Goal: Task Accomplishment & Management: Manage account settings

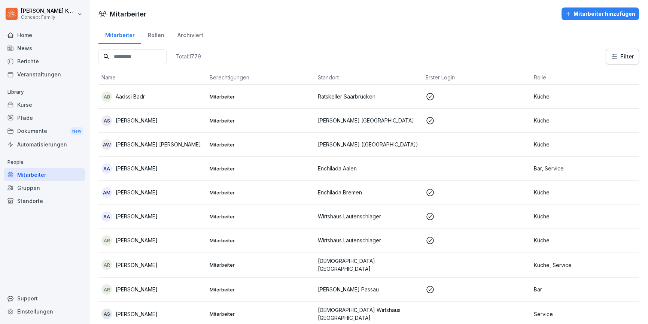
scroll to position [7, 0]
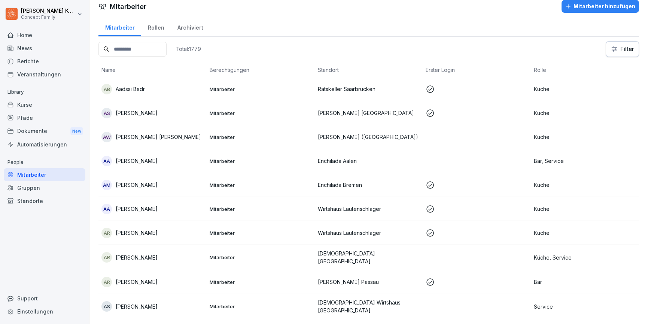
click at [24, 100] on div "Kurse" at bounding box center [45, 104] width 82 height 13
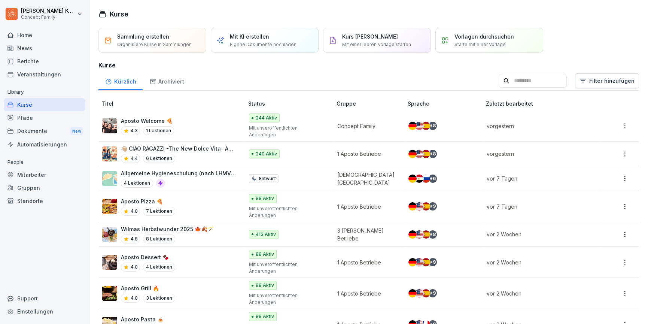
click at [219, 154] on div "4.4 6 Lektionen" at bounding box center [178, 158] width 115 height 9
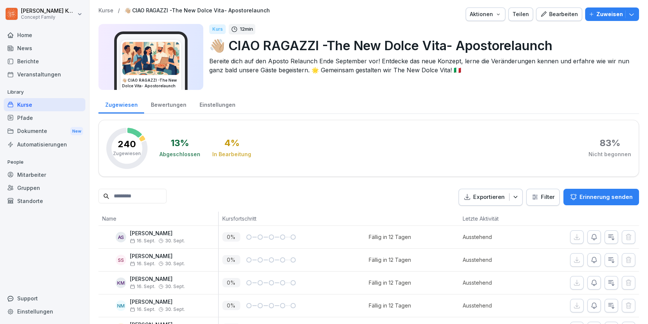
click at [548, 16] on div "Bearbeiten" at bounding box center [559, 14] width 38 height 8
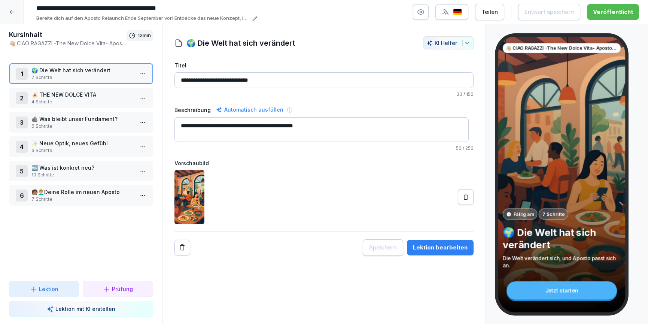
click at [7, 13] on div at bounding box center [12, 12] width 24 height 24
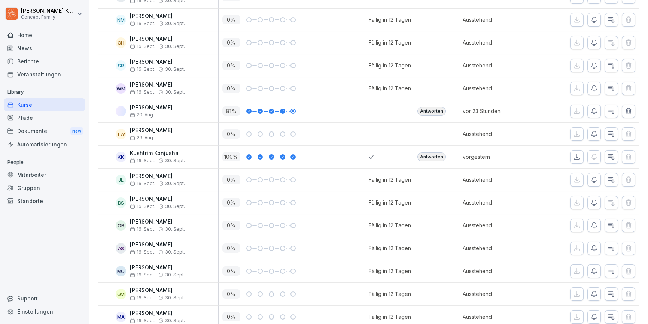
scroll to position [736, 0]
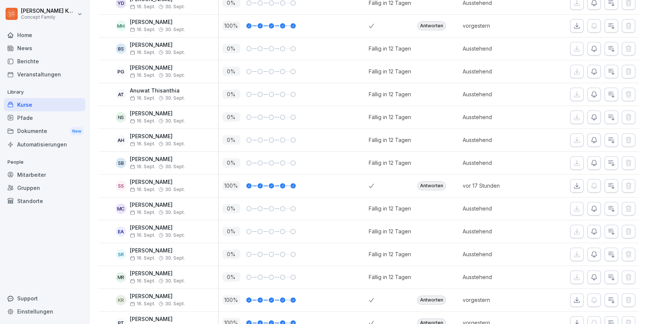
click at [426, 186] on div "Antworten" at bounding box center [431, 185] width 28 height 9
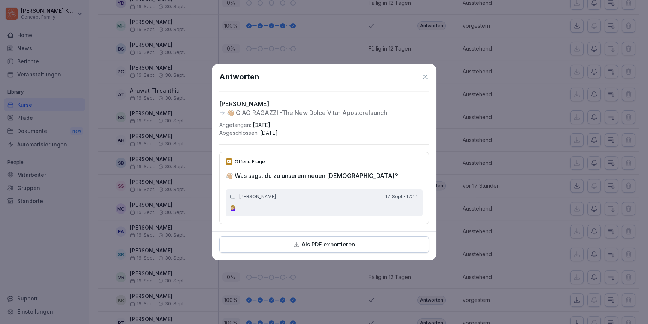
drag, startPoint x: 421, startPoint y: 75, endPoint x: 427, endPoint y: 79, distance: 7.0
click at [421, 75] on icon at bounding box center [424, 76] width 7 height 7
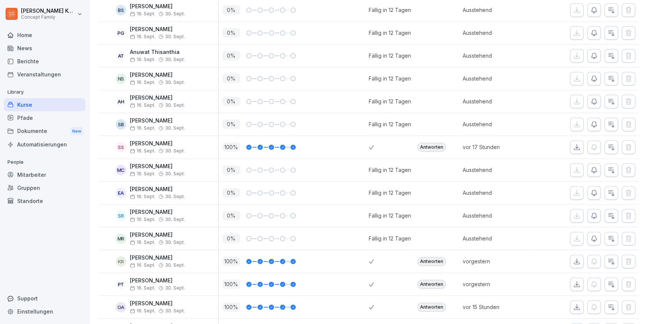
scroll to position [894, 0]
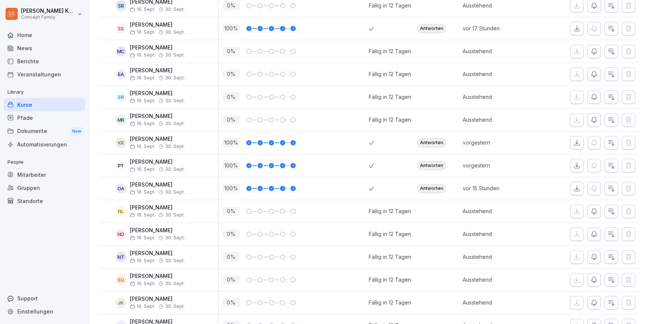
click at [438, 186] on div "Antworten" at bounding box center [431, 188] width 28 height 9
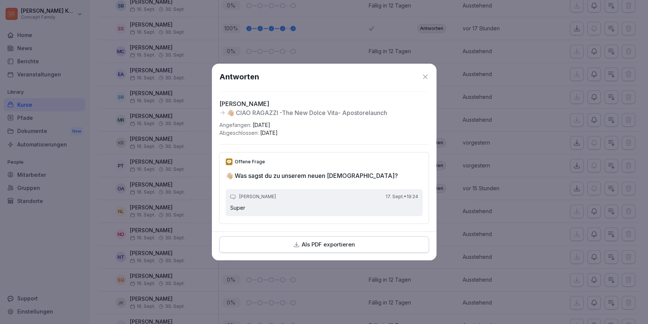
click at [425, 75] on icon at bounding box center [424, 76] width 7 height 7
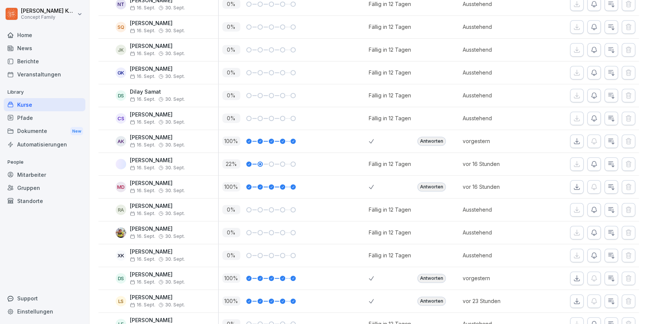
scroll to position [1163, 0]
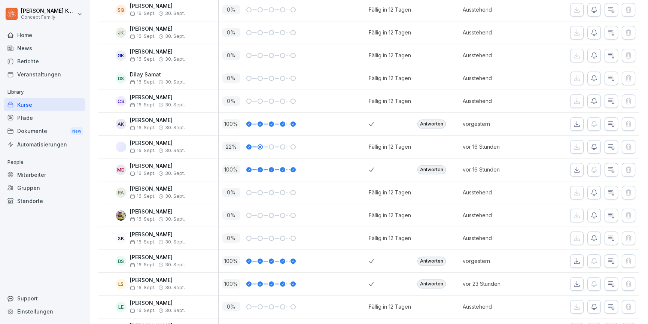
click at [433, 168] on div "Antworten" at bounding box center [431, 169] width 28 height 9
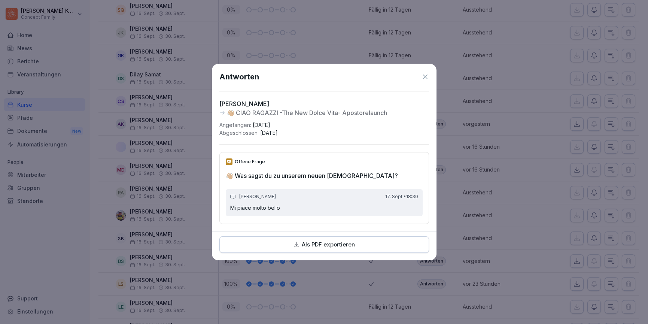
click at [427, 74] on icon at bounding box center [424, 76] width 7 height 7
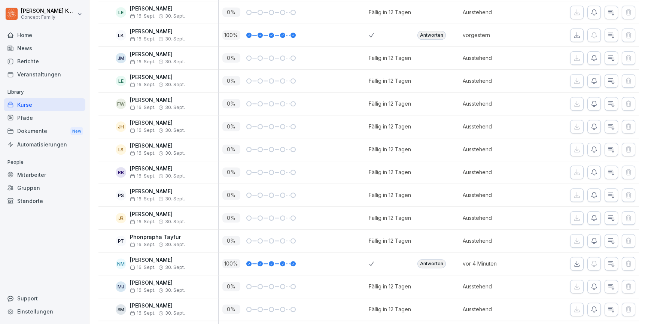
scroll to position [1473, 0]
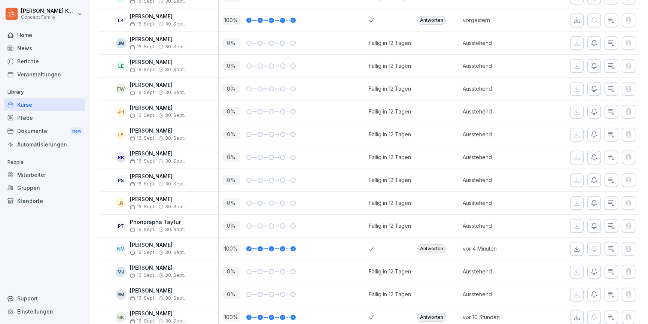
click at [434, 250] on div "Antworten" at bounding box center [436, 248] width 45 height 22
click at [435, 247] on div "Antworten" at bounding box center [431, 248] width 28 height 9
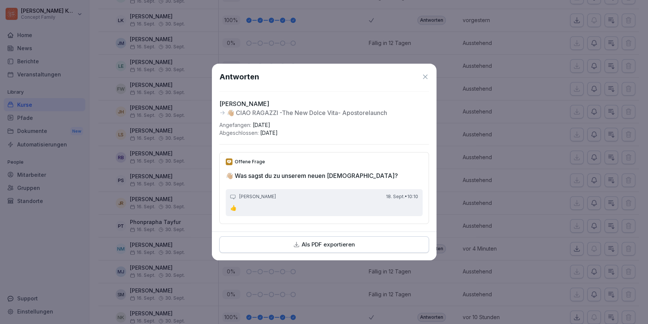
click at [425, 74] on icon at bounding box center [425, 76] width 4 height 4
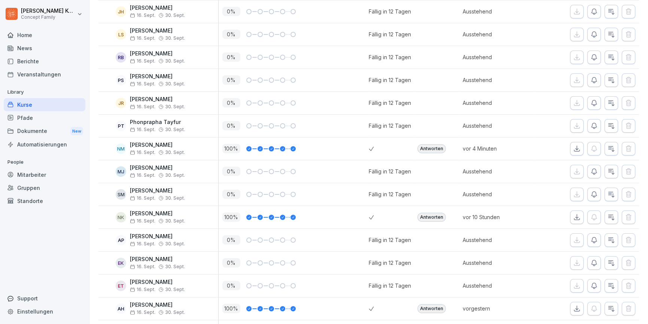
scroll to position [1574, 0]
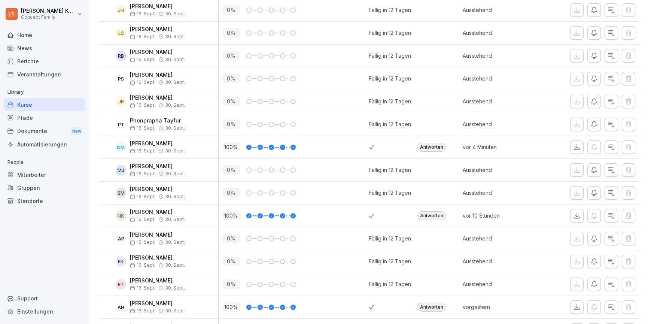
click at [421, 213] on div "Antworten" at bounding box center [431, 215] width 28 height 9
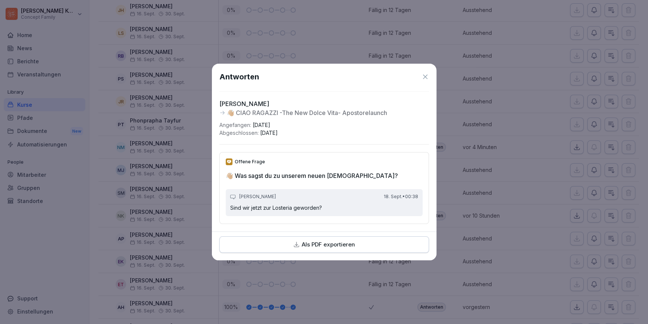
click at [422, 75] on icon at bounding box center [424, 76] width 7 height 7
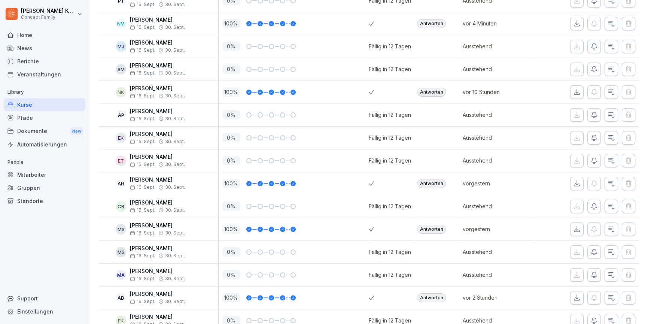
scroll to position [1814, 0]
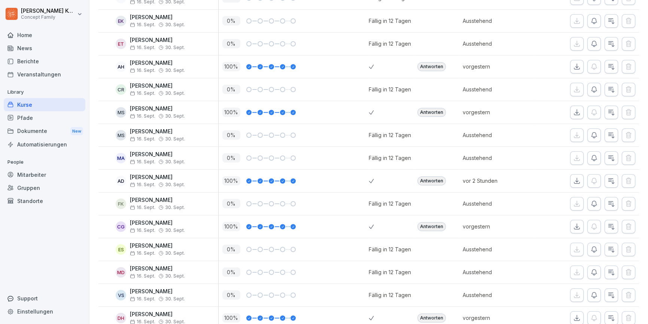
click at [433, 179] on div "Antworten" at bounding box center [431, 180] width 28 height 9
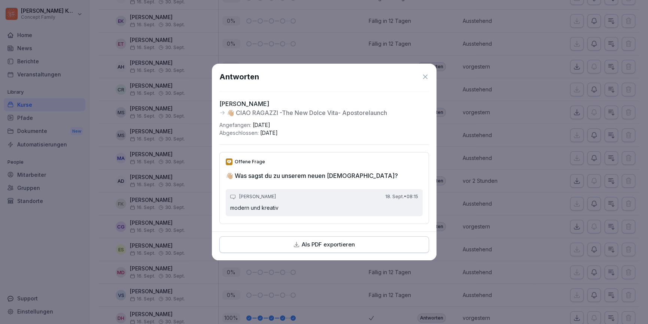
click at [426, 77] on icon at bounding box center [424, 76] width 7 height 7
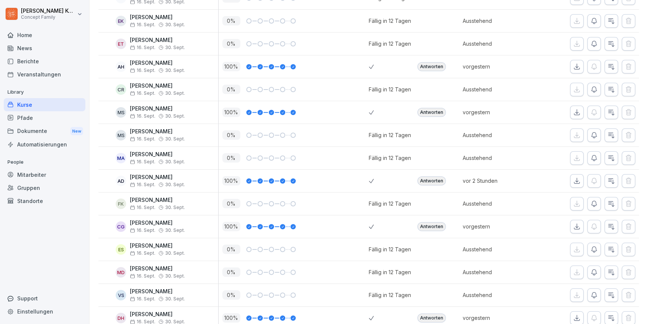
click at [426, 225] on div "Antworten" at bounding box center [431, 226] width 28 height 9
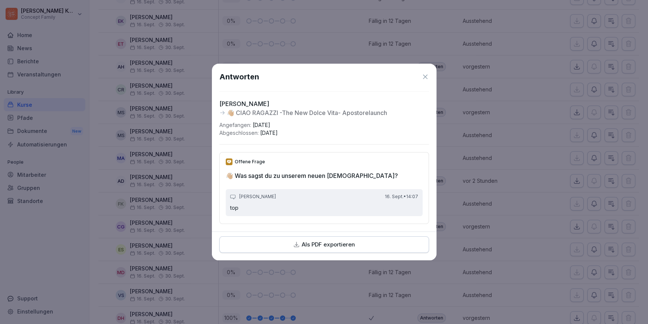
click at [425, 76] on icon at bounding box center [424, 76] width 7 height 7
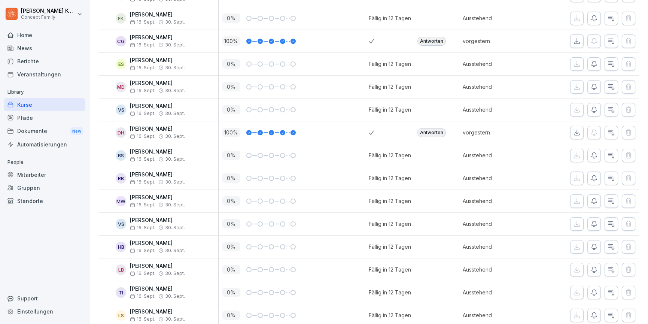
scroll to position [2000, 0]
click at [428, 127] on div "Antworten" at bounding box center [431, 131] width 28 height 9
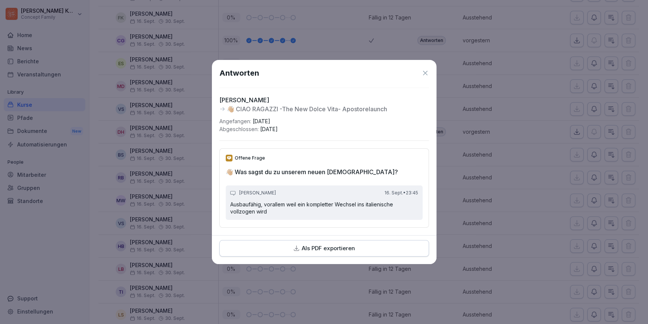
click at [423, 70] on icon at bounding box center [424, 72] width 7 height 7
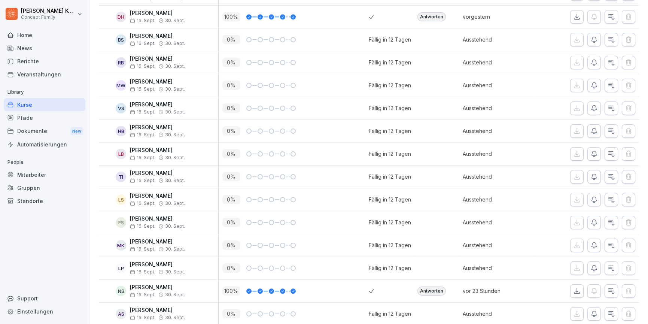
scroll to position [2199, 0]
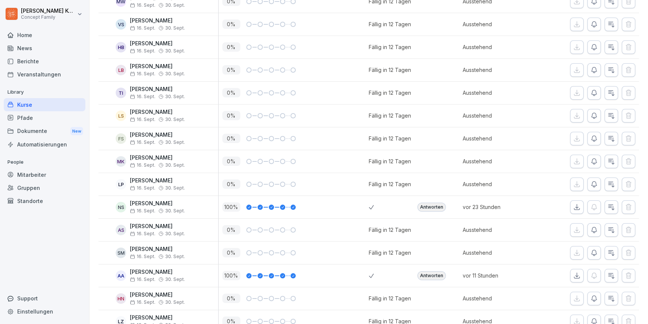
click at [427, 203] on div "Antworten" at bounding box center [431, 207] width 28 height 9
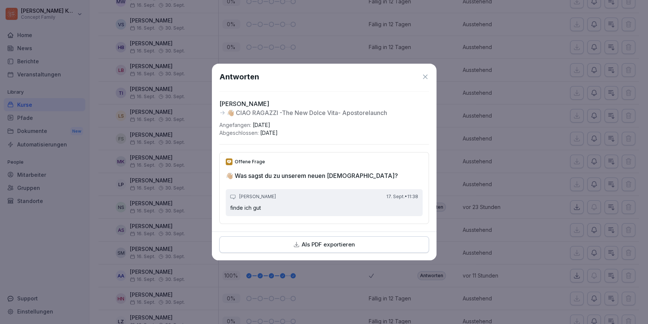
click at [426, 67] on div "Antworten Noah Siebenhaar 👋🏼 CIAO RAGAZZI -The New Dolce Vita- Apostorelaunch A…" at bounding box center [324, 148] width 225 height 168
click at [426, 77] on icon at bounding box center [424, 76] width 7 height 7
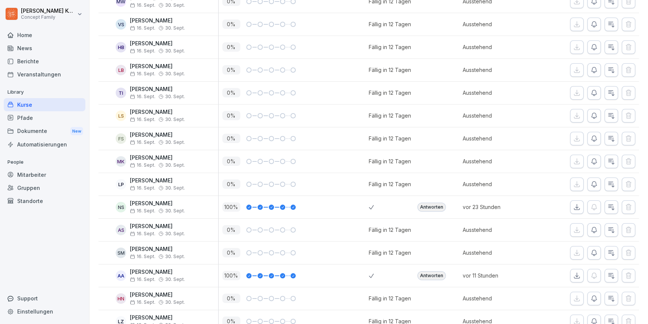
click at [435, 271] on div "Antworten" at bounding box center [431, 275] width 28 height 9
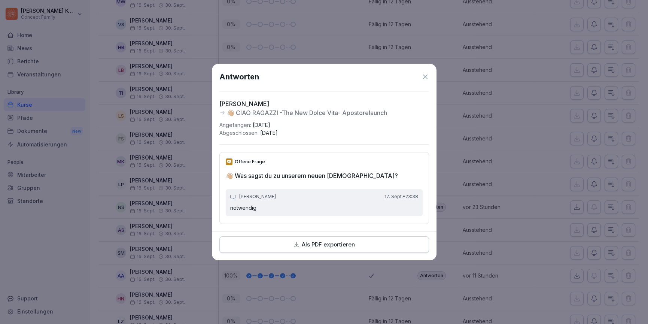
click at [424, 71] on div "Antworten" at bounding box center [324, 76] width 210 height 11
click at [429, 71] on div "Antworten Andrej Asam 👋🏼 CIAO RAGAZZI -The New Dolce Vita- Apostorelaunch Angef…" at bounding box center [324, 148] width 225 height 168
click at [427, 76] on icon at bounding box center [424, 76] width 7 height 7
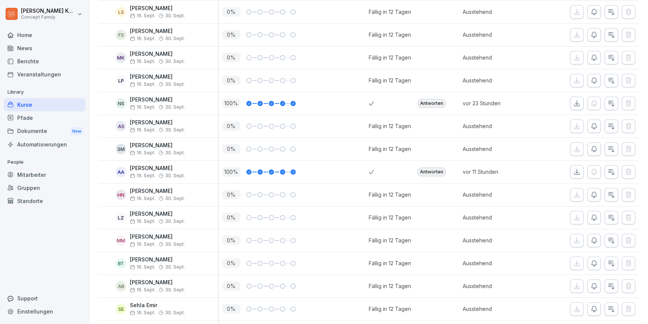
scroll to position [2433, 0]
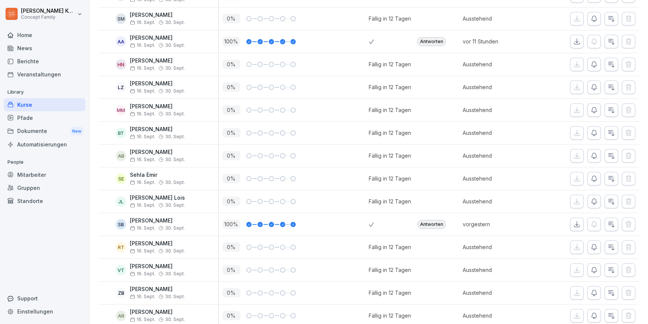
click at [428, 220] on div "Antworten" at bounding box center [431, 224] width 28 height 9
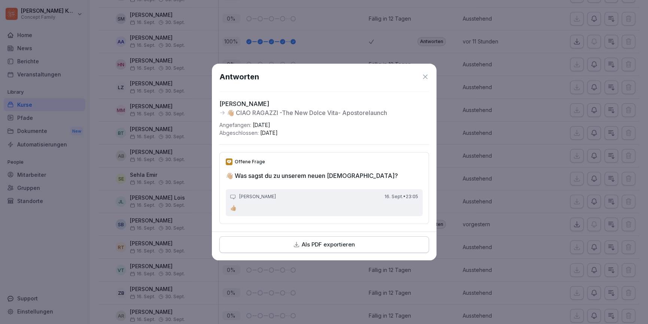
click at [423, 76] on icon at bounding box center [425, 76] width 4 height 4
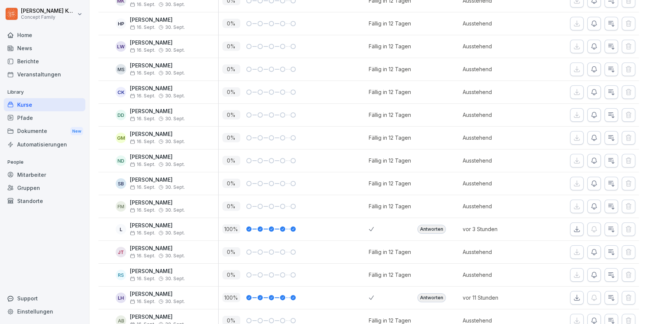
scroll to position [4211, 0]
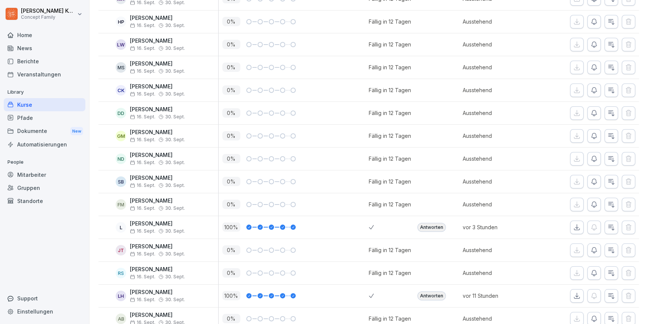
click at [417, 223] on div "Antworten" at bounding box center [431, 227] width 28 height 9
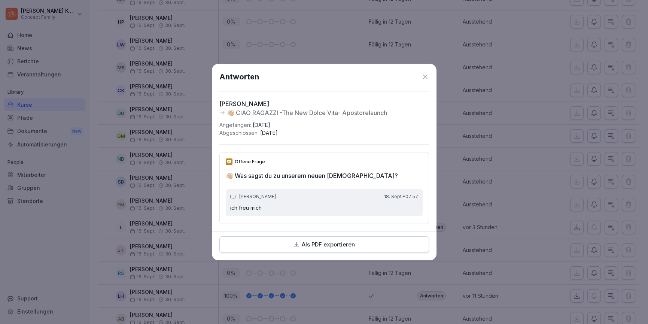
click at [420, 71] on div "Antworten" at bounding box center [324, 76] width 210 height 11
click at [423, 74] on icon at bounding box center [425, 76] width 4 height 4
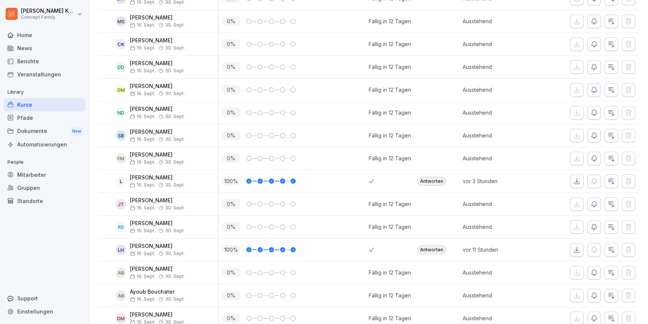
scroll to position [4260, 0]
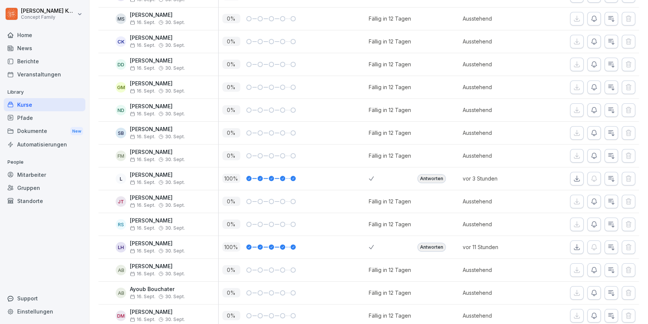
click at [436, 243] on div "Antworten" at bounding box center [431, 247] width 28 height 9
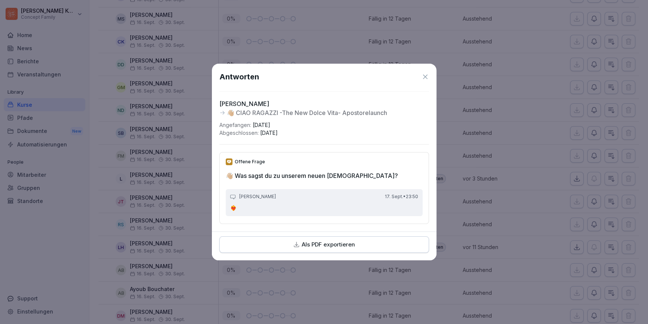
click at [427, 79] on div "Antworten" at bounding box center [324, 76] width 210 height 11
click at [427, 73] on icon at bounding box center [424, 76] width 7 height 7
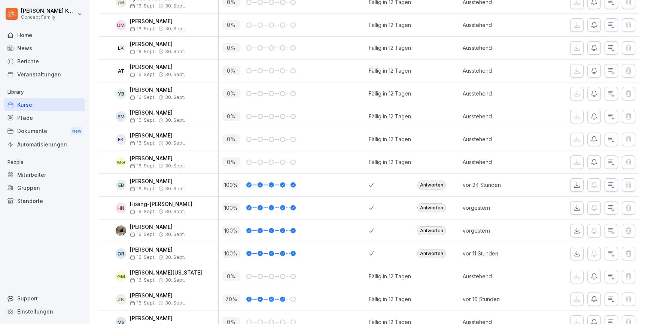
scroll to position [4552, 0]
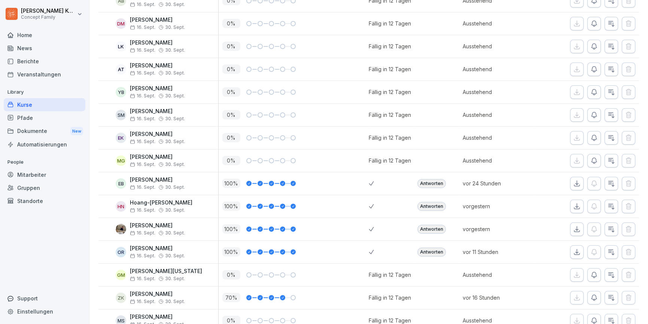
click at [429, 179] on div "Antworten" at bounding box center [431, 183] width 28 height 9
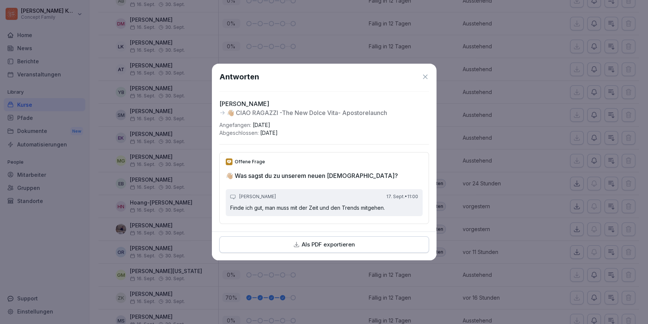
click at [422, 73] on icon at bounding box center [424, 76] width 7 height 7
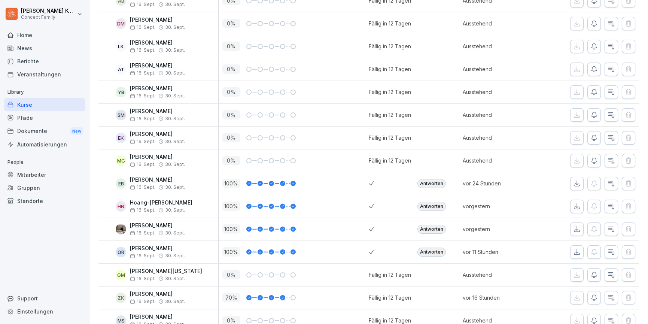
click at [437, 247] on div "Antworten" at bounding box center [431, 251] width 28 height 9
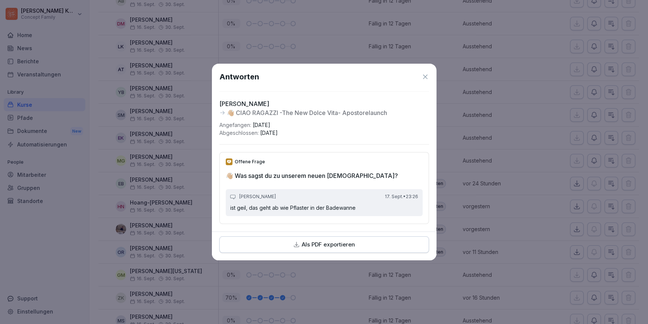
click at [424, 73] on icon at bounding box center [424, 76] width 7 height 7
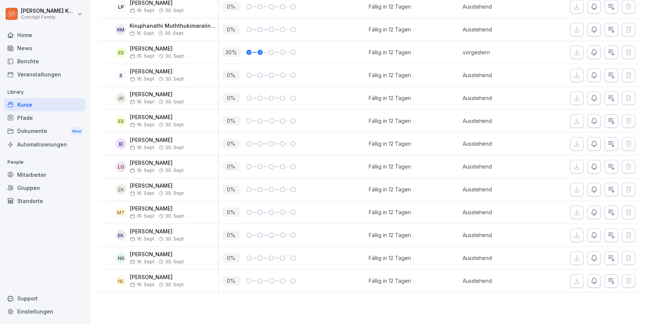
click at [21, 50] on div "News" at bounding box center [45, 48] width 82 height 13
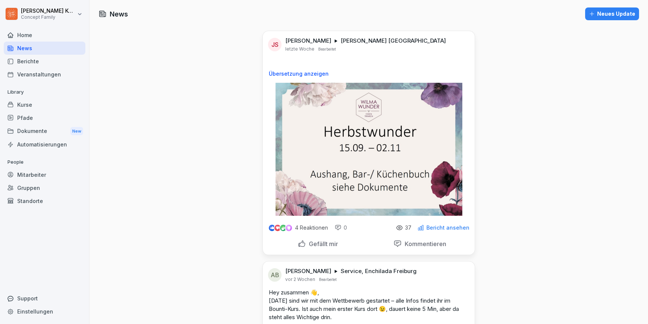
click at [28, 105] on div "Kurse" at bounding box center [45, 104] width 82 height 13
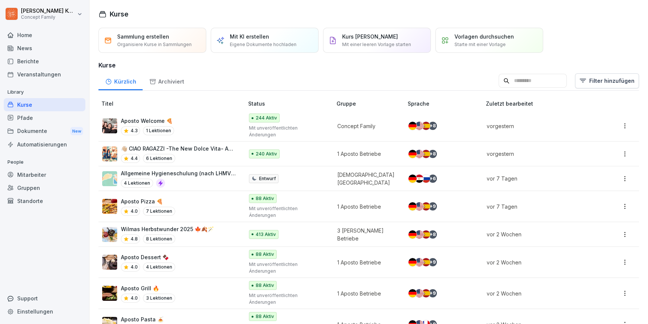
click at [207, 234] on div "4.8 8 Lektionen" at bounding box center [167, 238] width 93 height 9
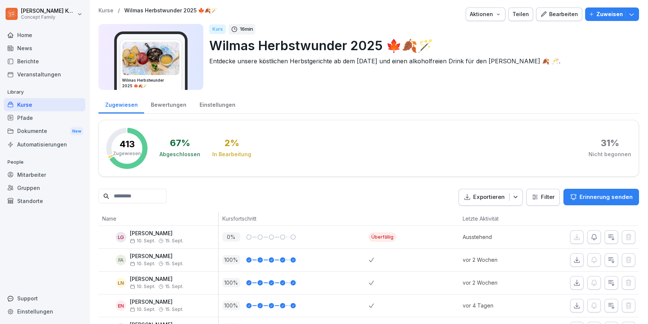
click at [165, 106] on div "Bewertungen" at bounding box center [168, 103] width 49 height 19
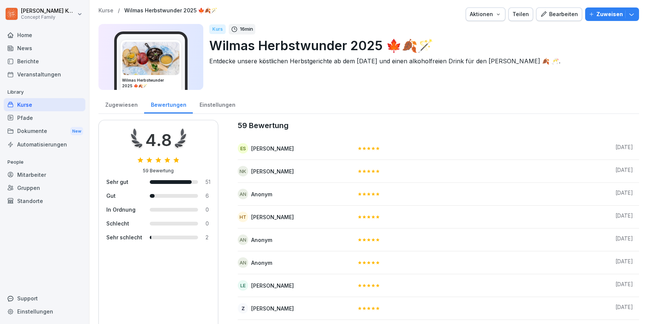
click at [119, 105] on div "Zugewiesen" at bounding box center [121, 103] width 46 height 19
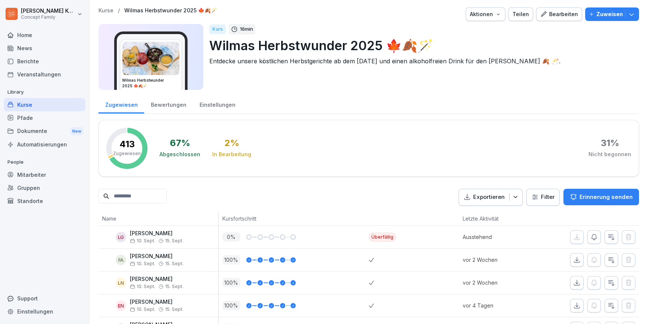
click at [24, 105] on div "Kurse" at bounding box center [45, 104] width 82 height 13
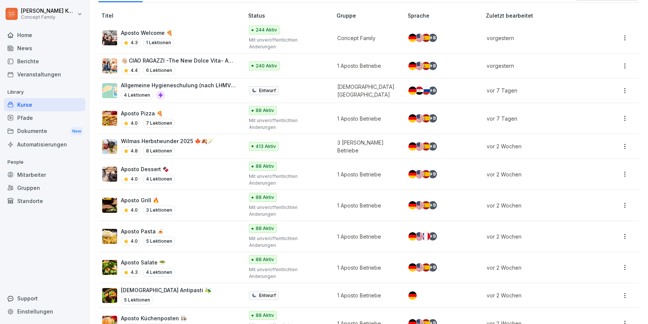
scroll to position [141, 0]
